Goal: Obtain resource: Download file/media

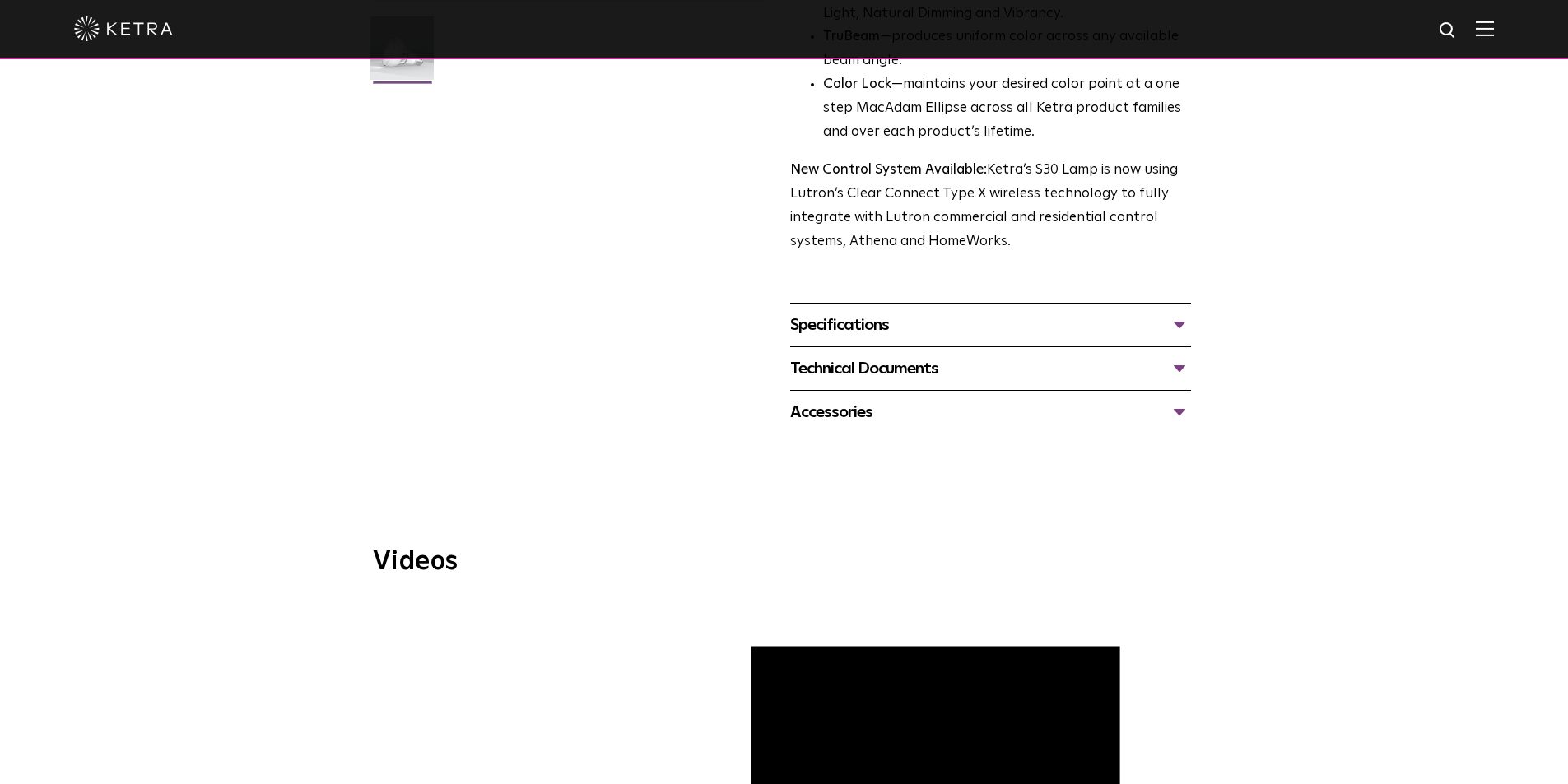
scroll to position [412, 0]
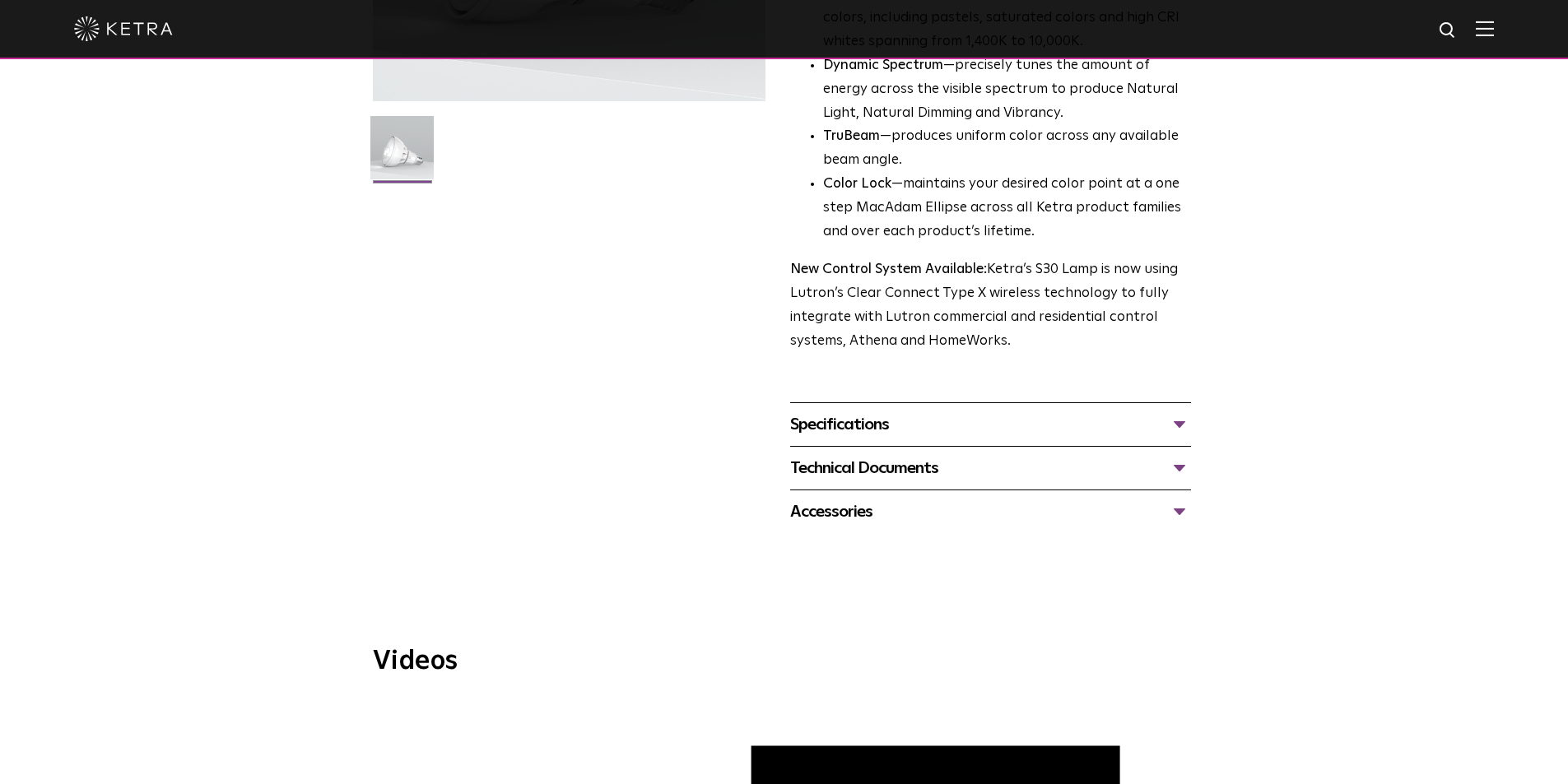
click at [881, 460] on div "Technical Documents" at bounding box center [991, 468] width 401 height 26
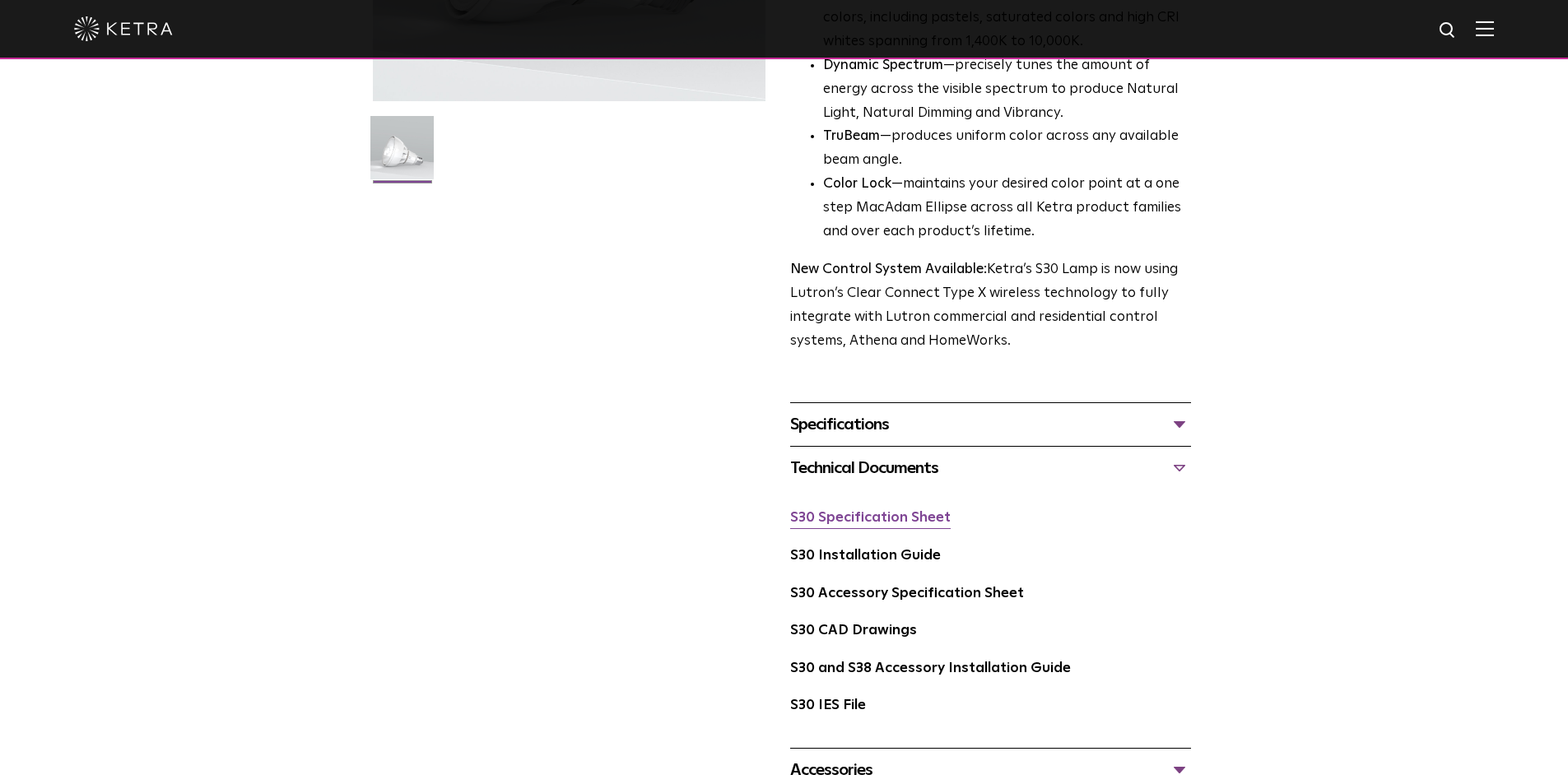
click at [879, 524] on link "S30 Specification Sheet" at bounding box center [870, 518] width 160 height 14
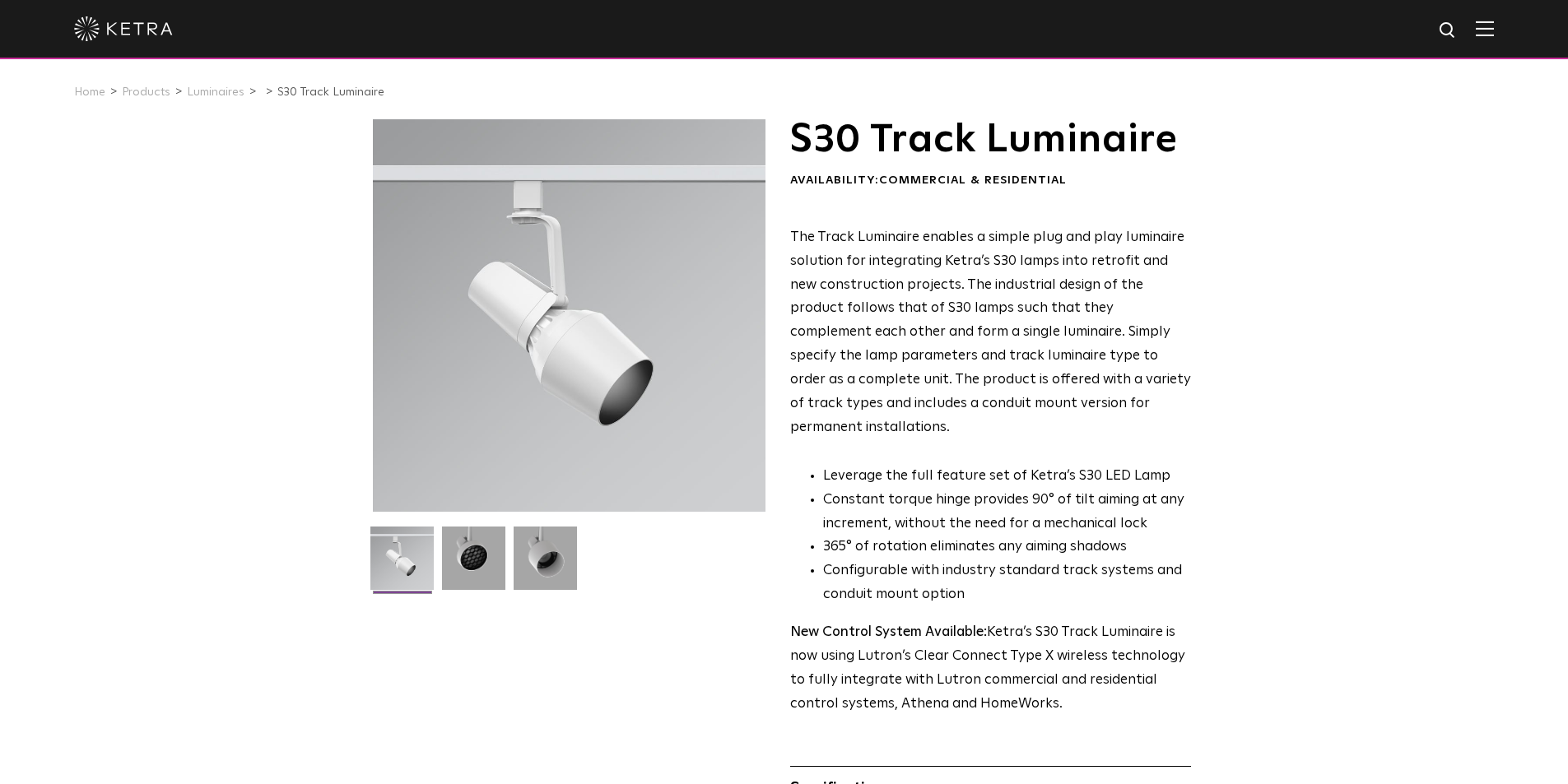
scroll to position [329, 0]
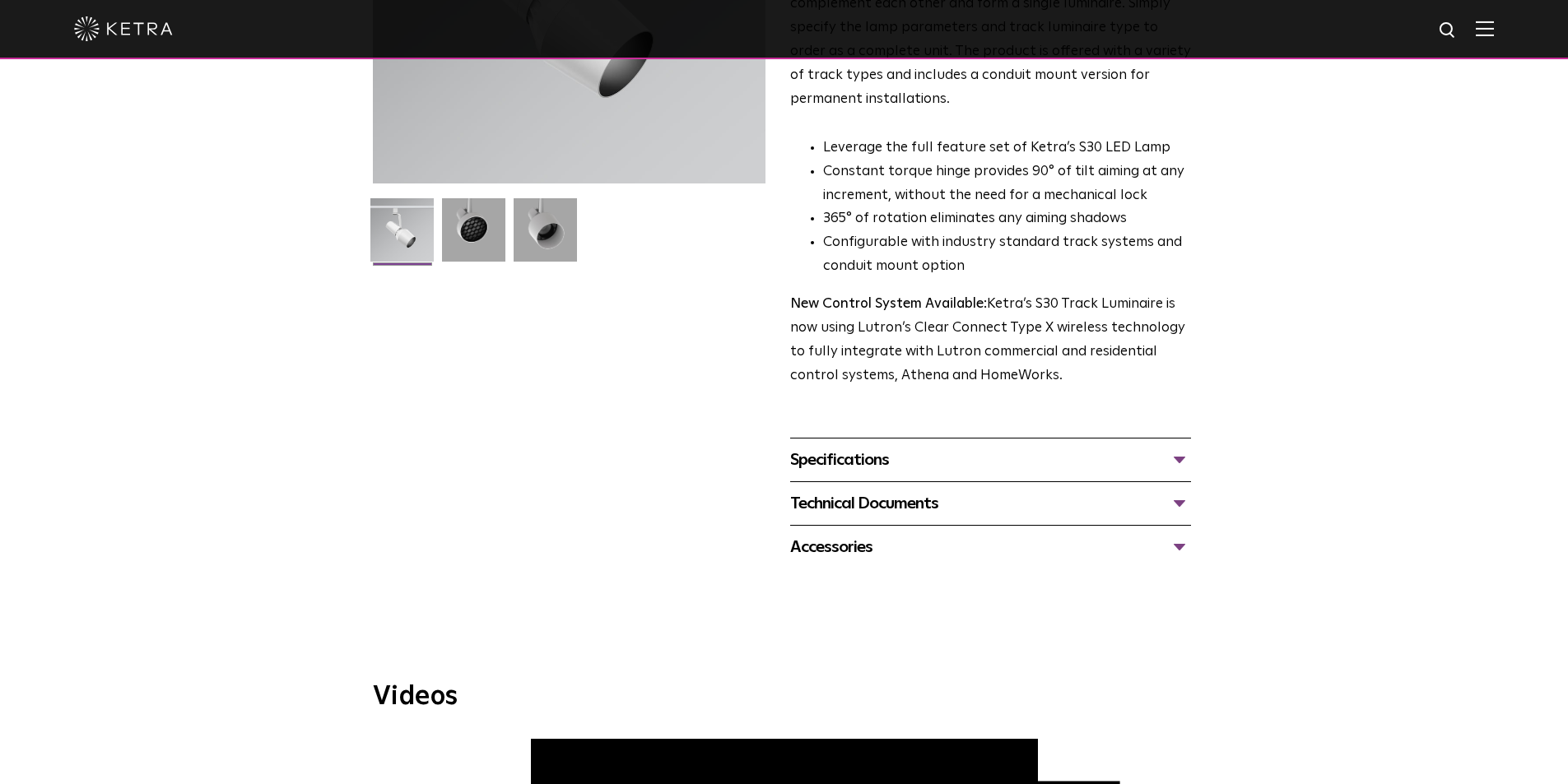
click at [898, 447] on div "Specifications" at bounding box center [991, 460] width 401 height 26
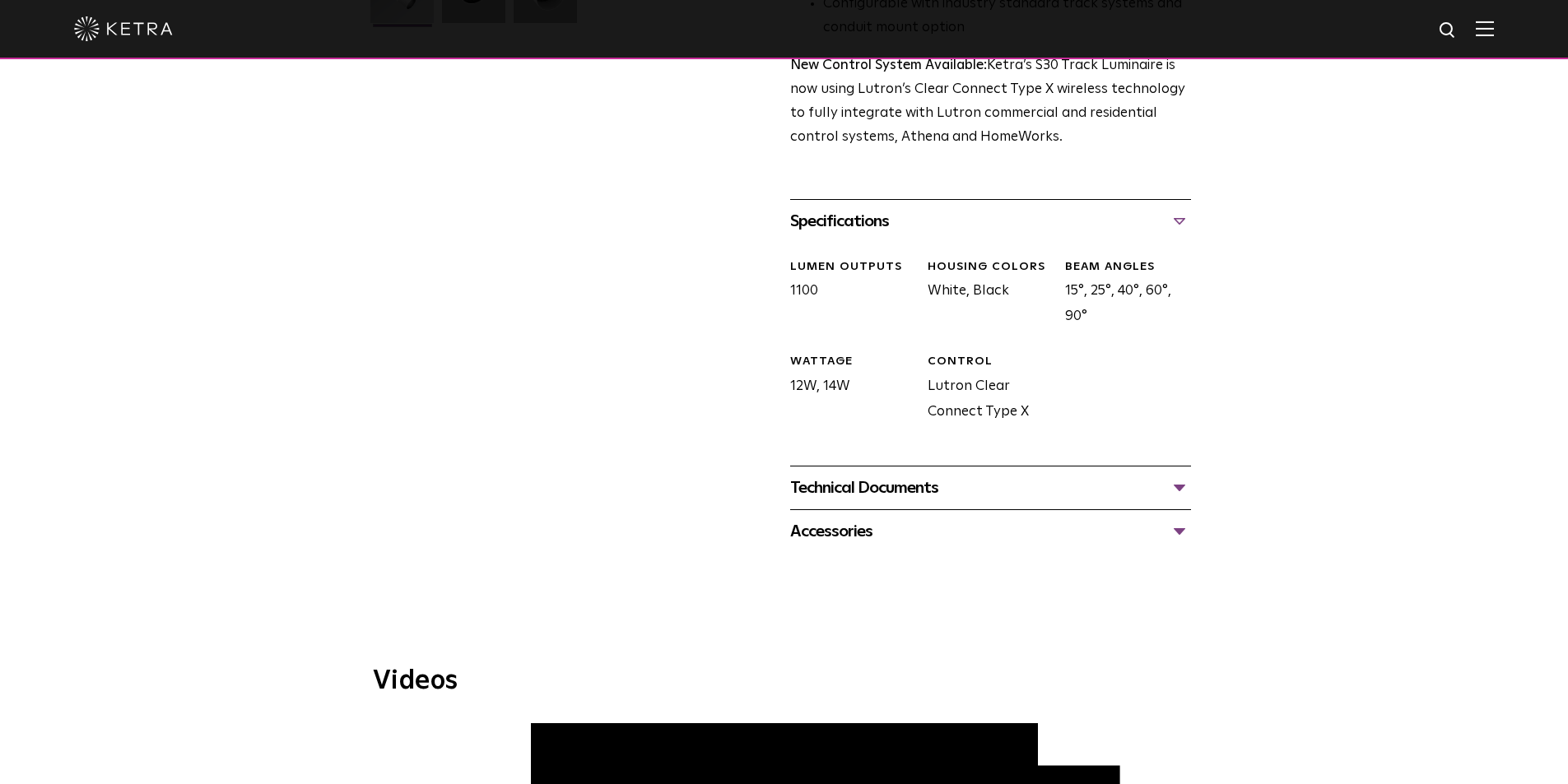
scroll to position [576, 0]
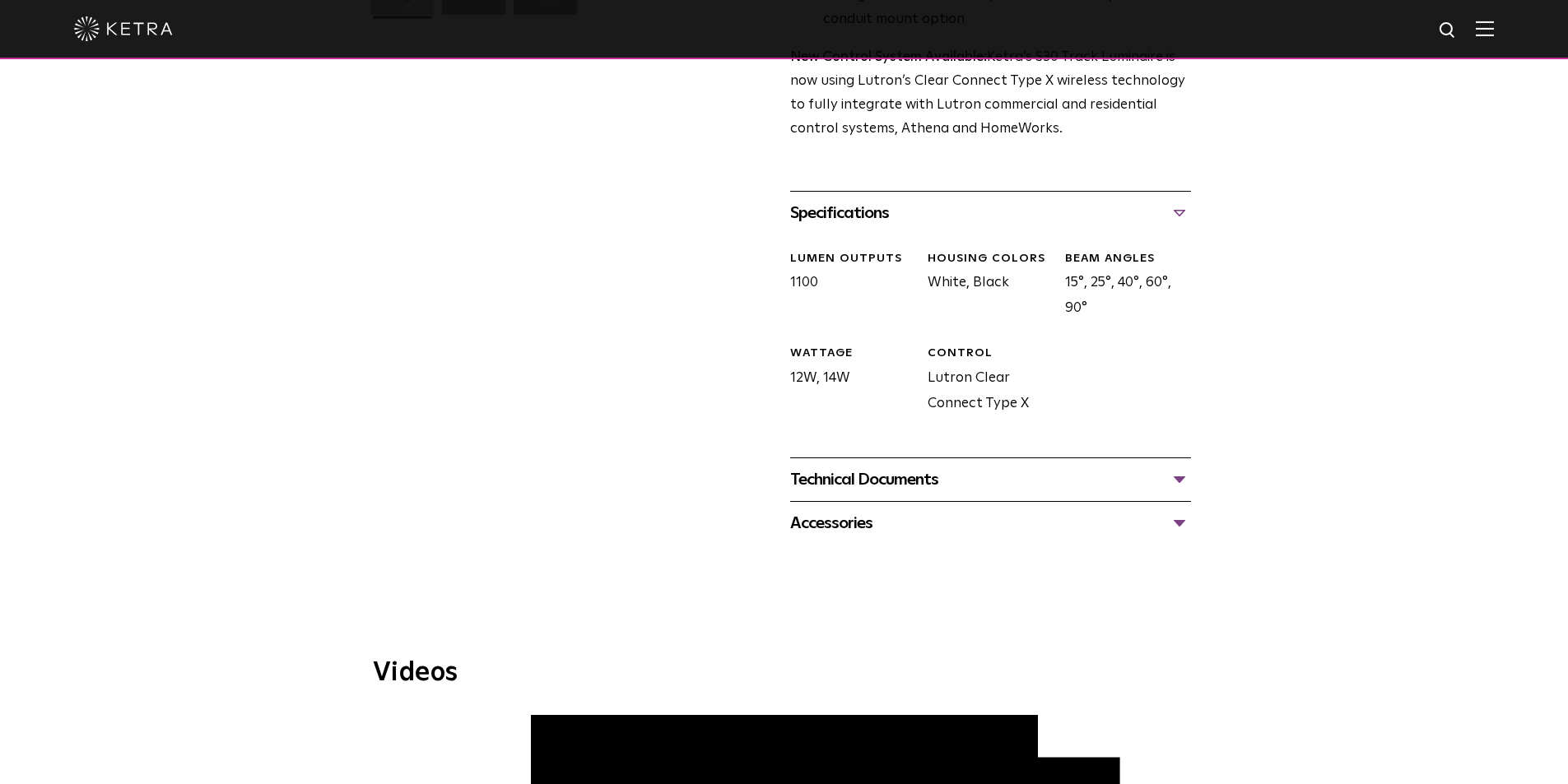
click at [910, 467] on div "Technical Documents" at bounding box center [991, 480] width 401 height 26
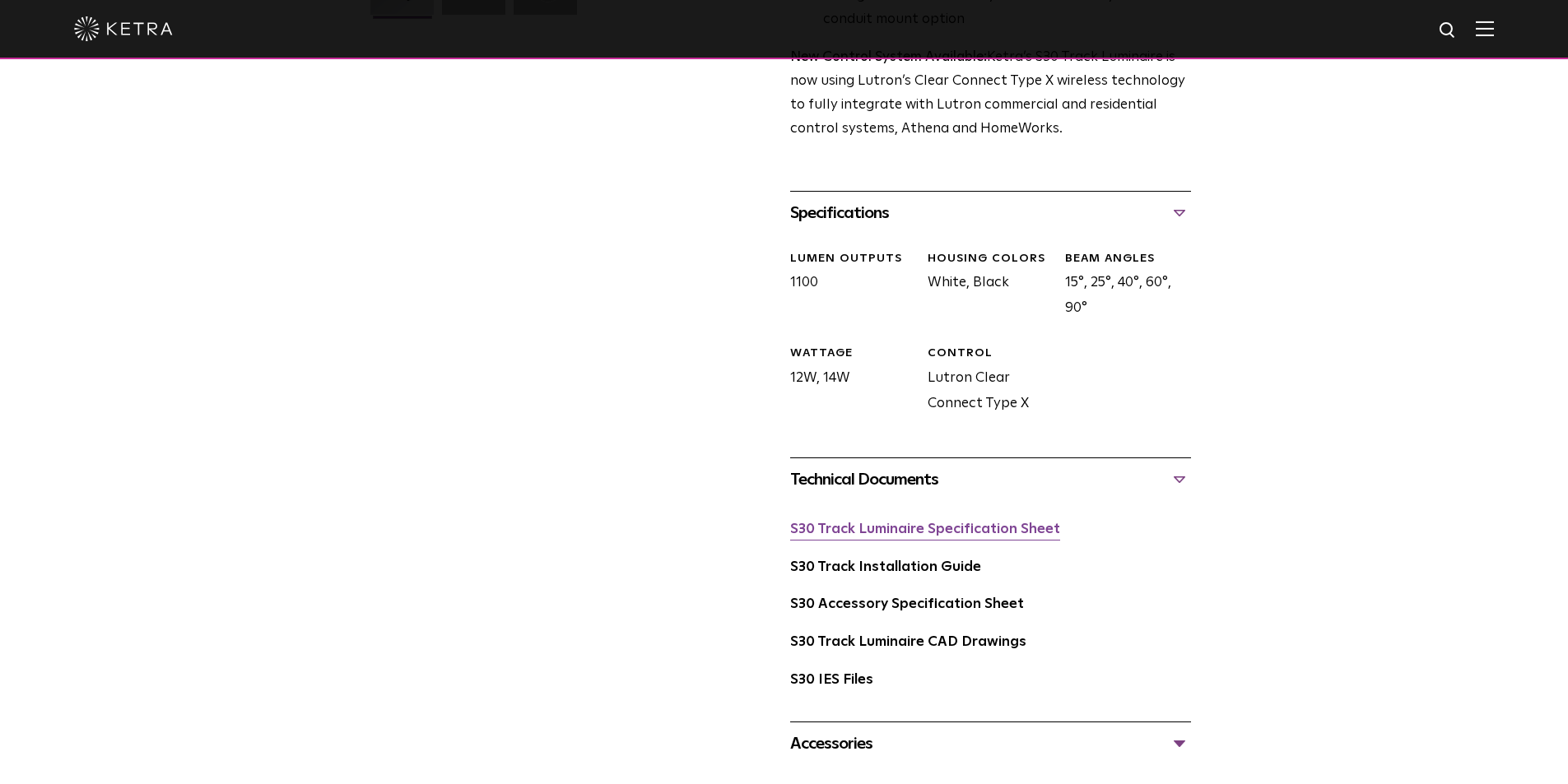
click at [907, 522] on link "S30 Track Luminaire Specification Sheet" at bounding box center [924, 529] width 269 height 14
